Goal: Information Seeking & Learning: Find specific fact

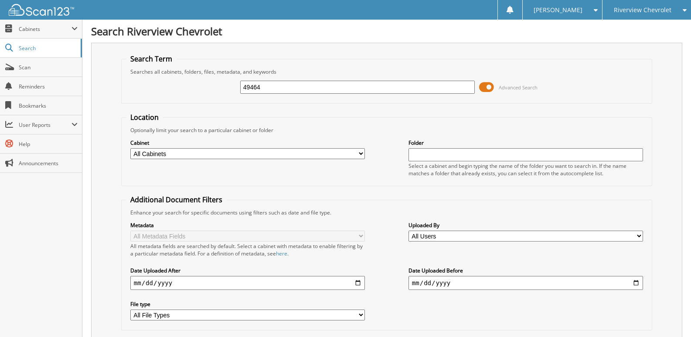
type input "49464"
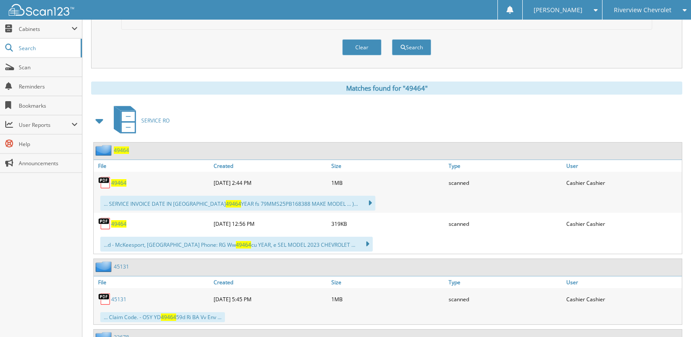
scroll to position [305, 0]
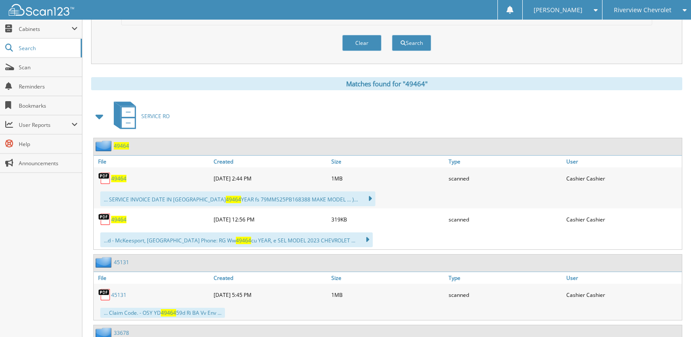
click at [122, 179] on span "49464" at bounding box center [118, 178] width 15 height 7
click at [119, 220] on span "49464" at bounding box center [118, 219] width 15 height 7
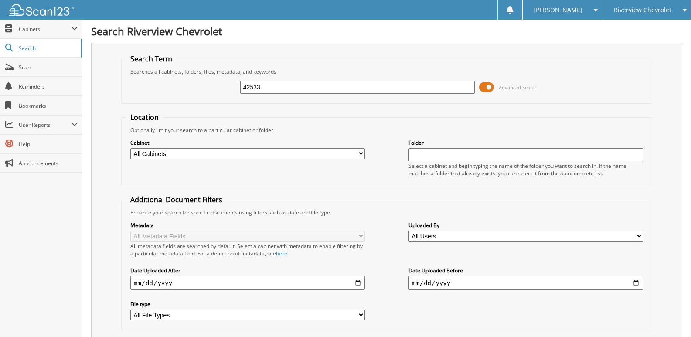
type input "42533"
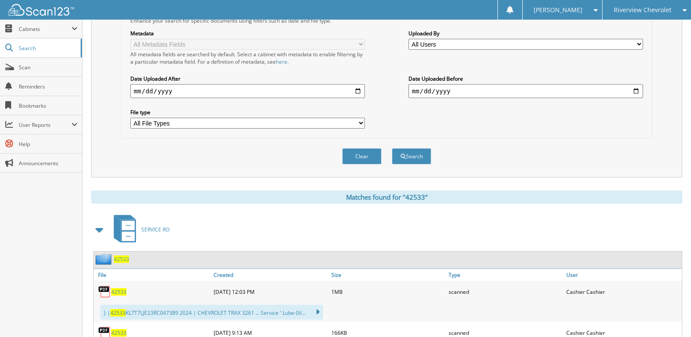
scroll to position [218, 0]
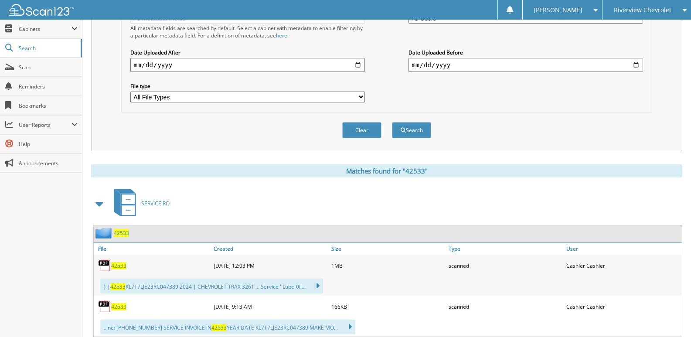
click at [120, 265] on span "42533" at bounding box center [118, 265] width 15 height 7
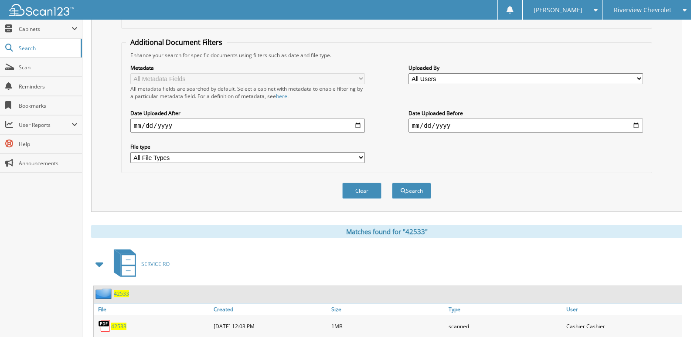
scroll to position [0, 0]
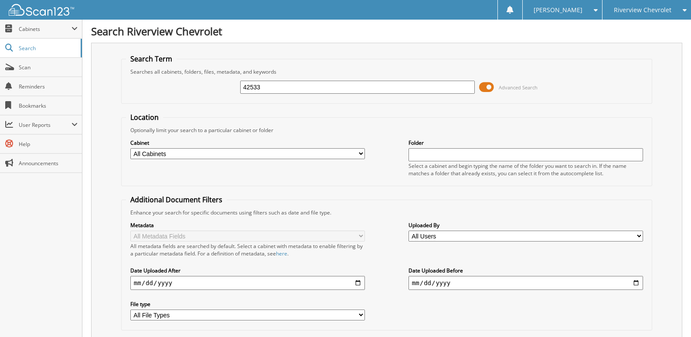
drag, startPoint x: 278, startPoint y: 89, endPoint x: 91, endPoint y: 89, distance: 186.9
click at [105, 89] on div "Search Term Searches all cabinets, folders, files, metadata, and keywords 42533…" at bounding box center [386, 206] width 591 height 326
type input "41707"
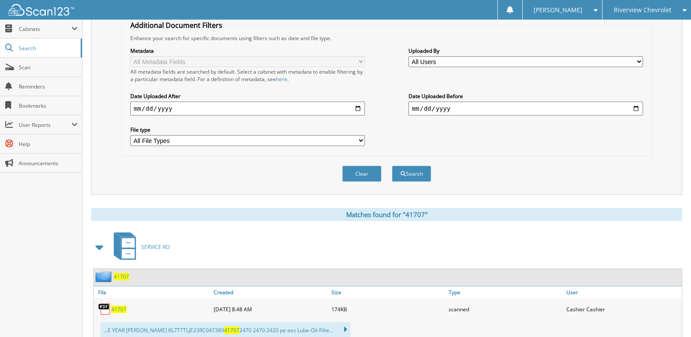
scroll to position [218, 0]
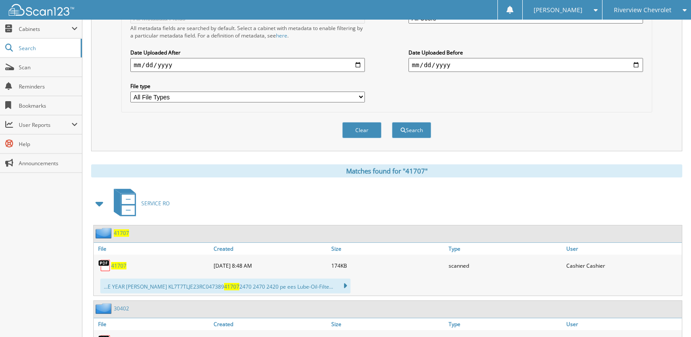
click at [121, 264] on span "41707" at bounding box center [118, 265] width 15 height 7
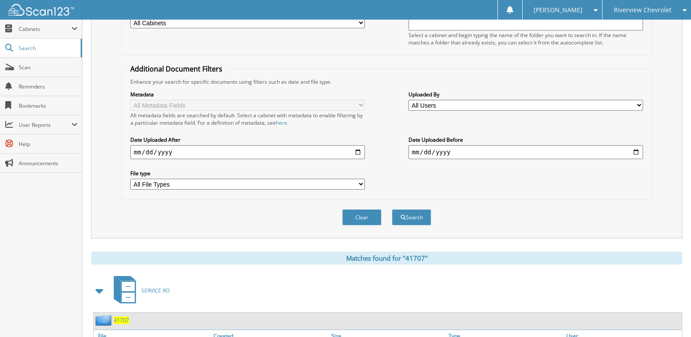
scroll to position [0, 0]
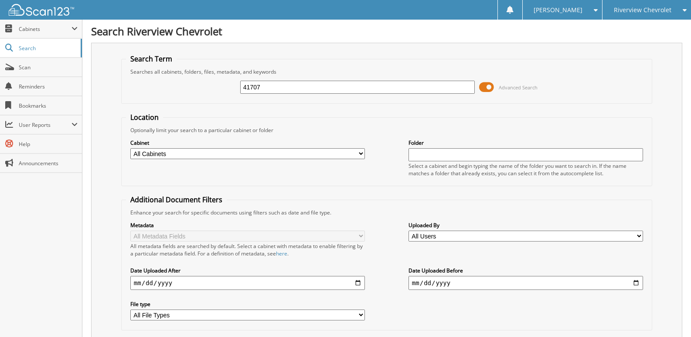
drag, startPoint x: 285, startPoint y: 89, endPoint x: 131, endPoint y: 104, distance: 154.9
click at [131, 104] on form "Search Term Searches all cabinets, folders, files, metadata, and keywords 41707…" at bounding box center [386, 210] width 531 height 312
type input "42533"
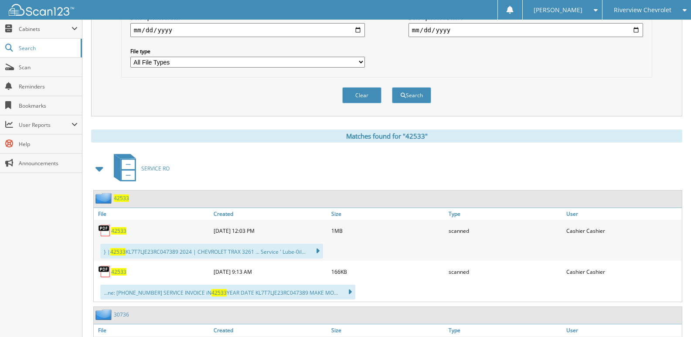
scroll to position [261, 0]
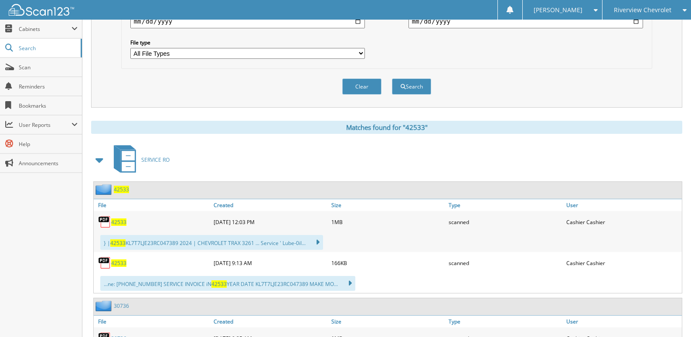
click at [119, 264] on span "42533" at bounding box center [118, 262] width 15 height 7
click at [117, 264] on span "42533" at bounding box center [118, 262] width 15 height 7
